Goal: Obtain resource: Obtain resource

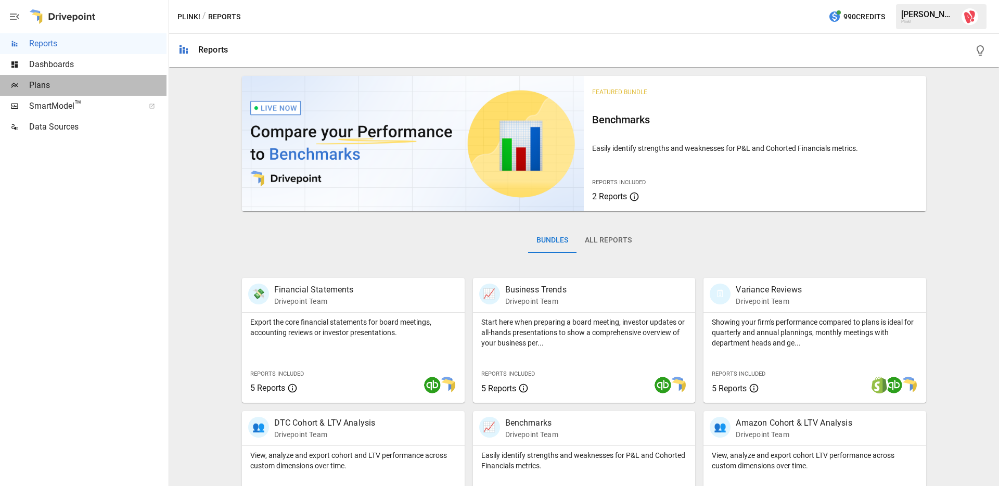
click at [57, 88] on span "Plans" at bounding box center [97, 85] width 137 height 12
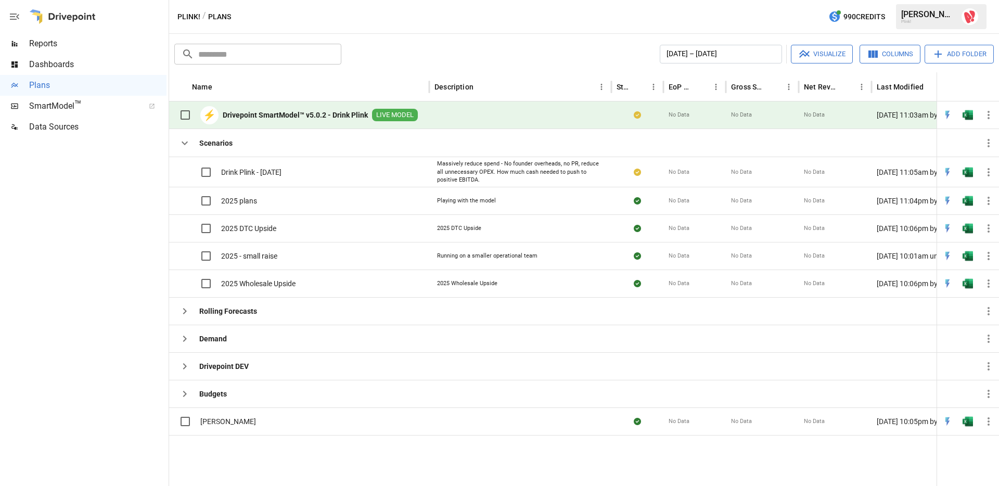
click at [397, 111] on span "LIVE MODEL" at bounding box center [395, 115] width 46 height 10
click at [392, 117] on span "LIVE MODEL" at bounding box center [395, 115] width 46 height 10
click at [966, 116] on img "Open in Excel" at bounding box center [967, 115] width 10 height 10
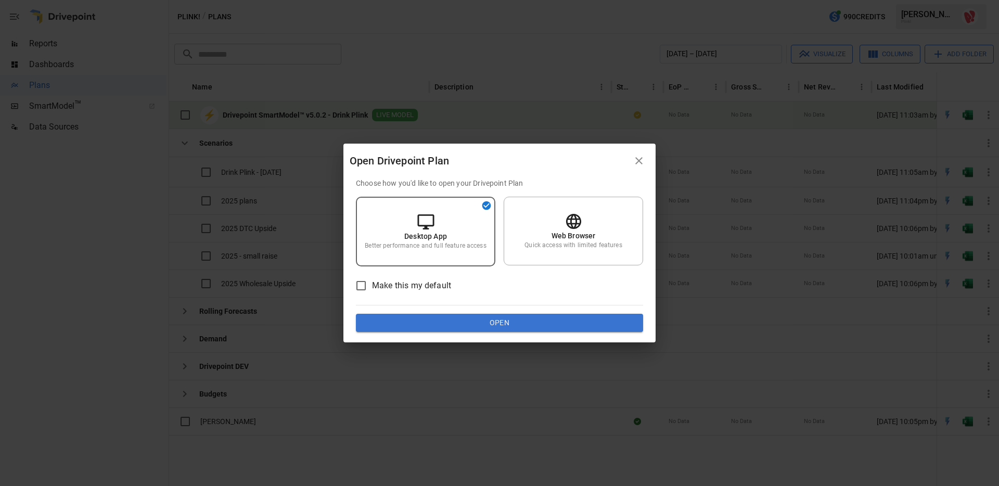
click at [470, 326] on button "Open" at bounding box center [499, 323] width 287 height 19
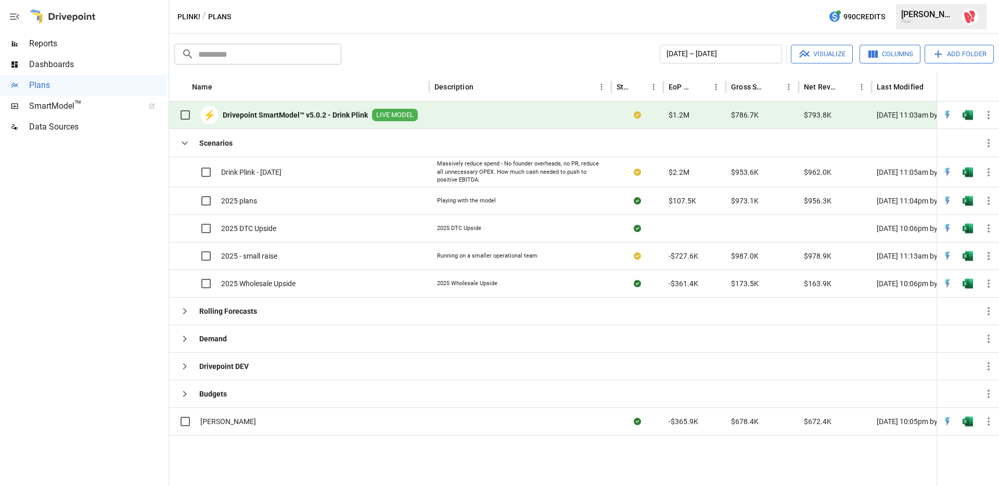
drag, startPoint x: 101, startPoint y: 188, endPoint x: 148, endPoint y: 183, distance: 47.0
click at [101, 188] on div at bounding box center [83, 311] width 166 height 348
click at [307, 118] on b "Drivepoint SmartModel™ v5.0.2 - Drink Plink" at bounding box center [295, 115] width 145 height 10
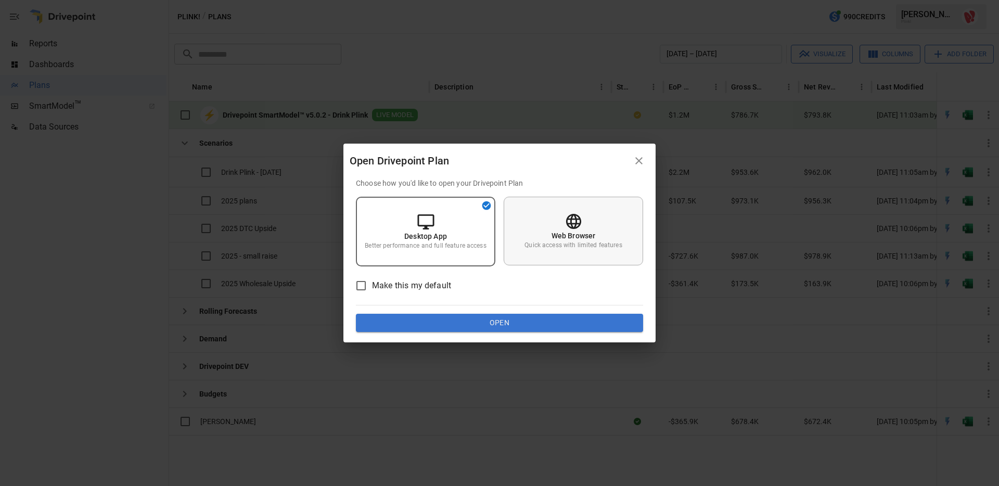
drag, startPoint x: 555, startPoint y: 228, endPoint x: 554, endPoint y: 241, distance: 12.6
click at [555, 228] on div "Web Browser Quick access with limited features" at bounding box center [572, 231] width 139 height 69
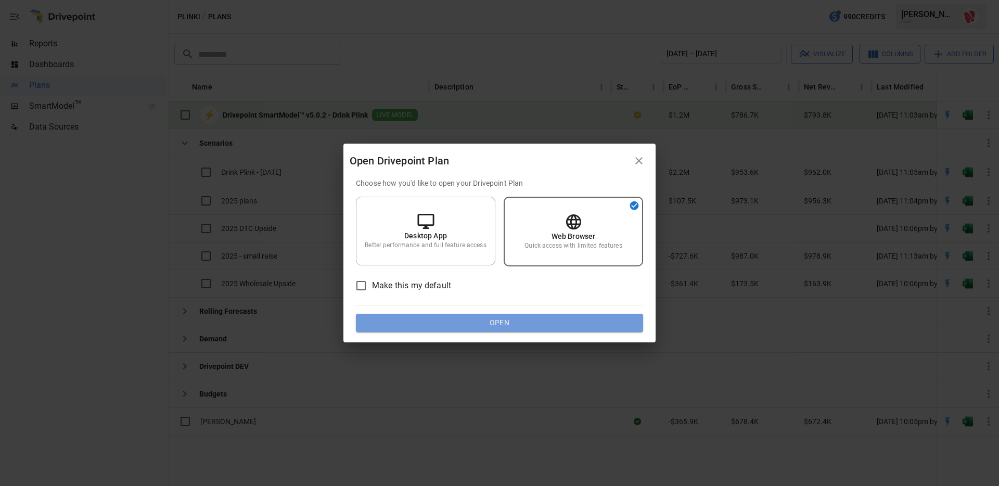
click at [535, 322] on button "Open" at bounding box center [499, 323] width 287 height 19
